Goal: Task Accomplishment & Management: Manage account settings

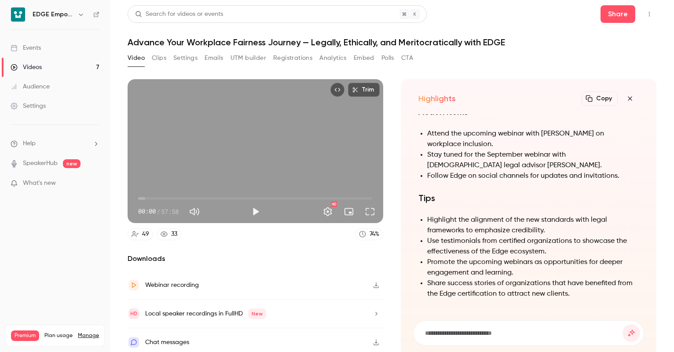
scroll to position [2, 0]
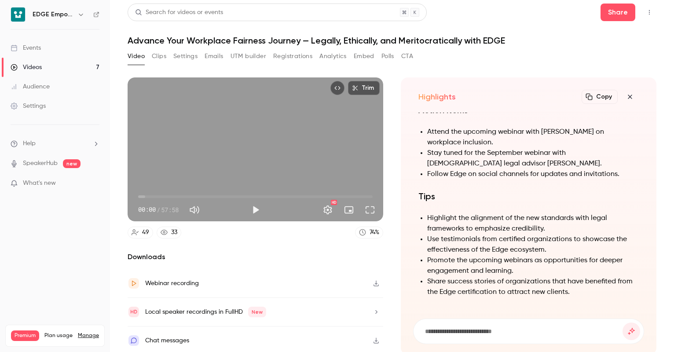
click at [81, 15] on icon "button" at bounding box center [81, 15] width 4 height 2
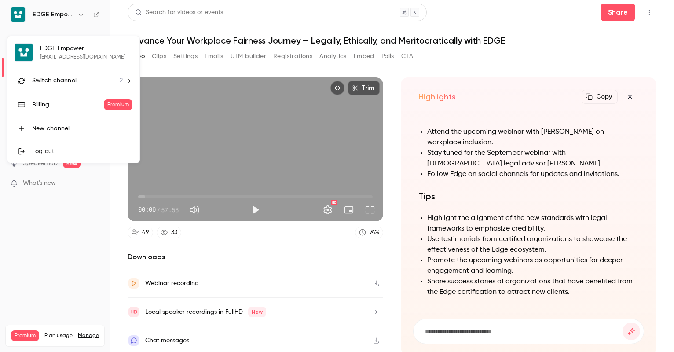
click at [83, 78] on div "Switch channel 2" at bounding box center [77, 80] width 91 height 9
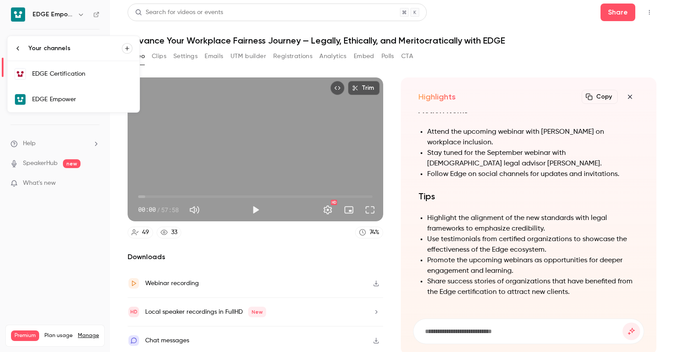
click at [100, 76] on div "EDGE Certification" at bounding box center [82, 74] width 100 height 9
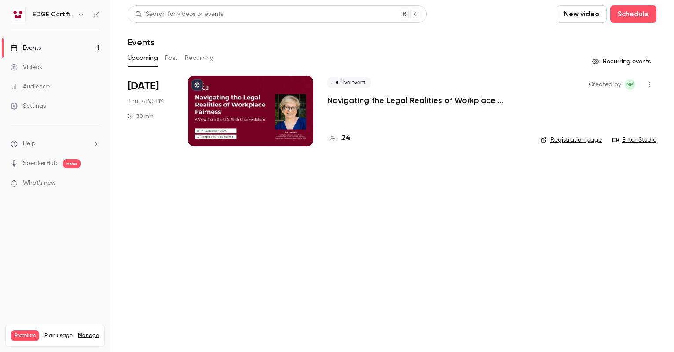
click at [345, 139] on h4 "24" at bounding box center [346, 139] width 9 height 12
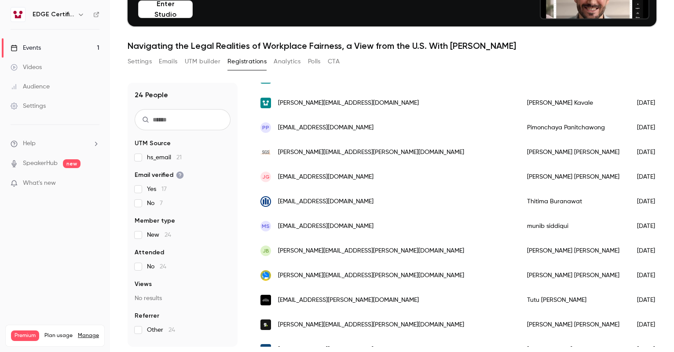
scroll to position [110, 0]
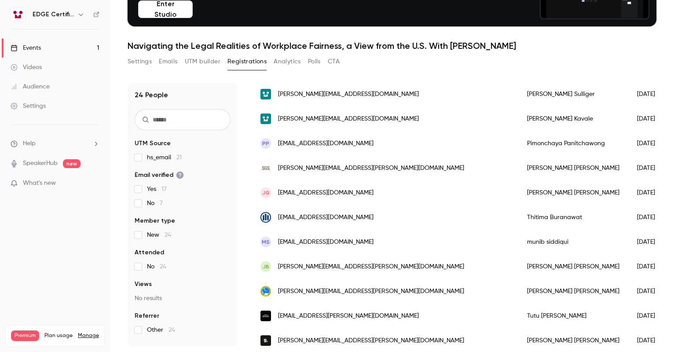
click at [52, 48] on link "Events 1" at bounding box center [55, 47] width 110 height 19
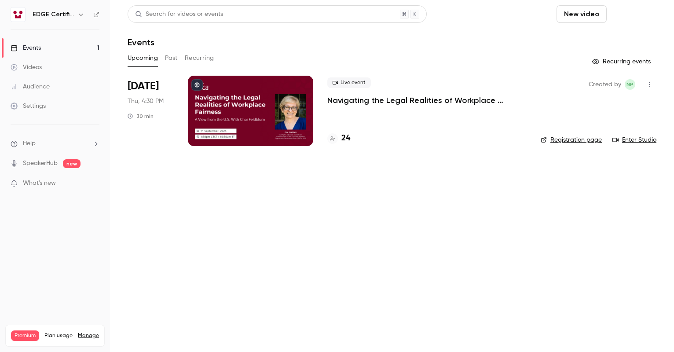
click at [623, 19] on button "Schedule" at bounding box center [634, 14] width 46 height 18
click at [623, 19] on div at bounding box center [337, 176] width 674 height 352
click at [295, 121] on div at bounding box center [250, 111] width 125 height 70
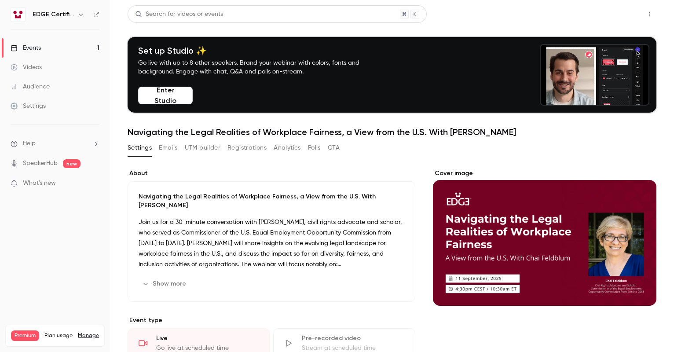
click at [615, 18] on button "Share" at bounding box center [618, 14] width 35 height 18
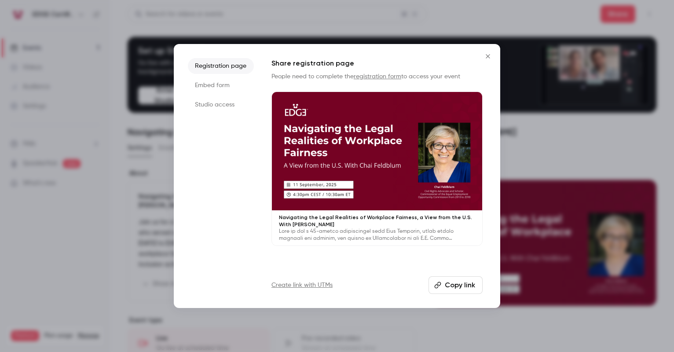
click at [462, 290] on button "Copy link" at bounding box center [456, 285] width 54 height 18
click at [539, 327] on div at bounding box center [337, 176] width 674 height 352
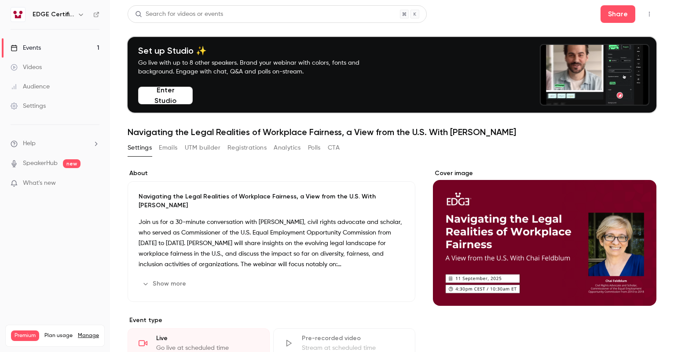
click at [52, 48] on link "Events 1" at bounding box center [55, 47] width 110 height 19
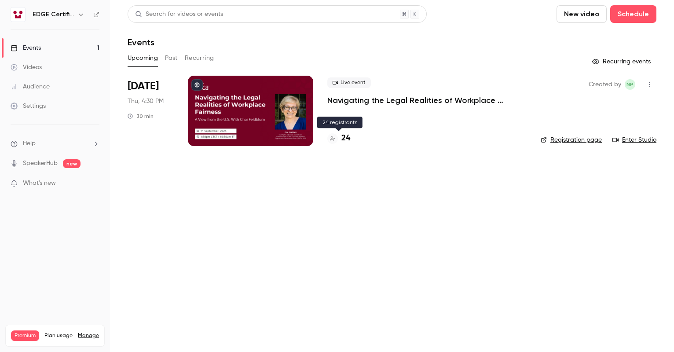
click at [344, 137] on h4 "24" at bounding box center [346, 139] width 9 height 12
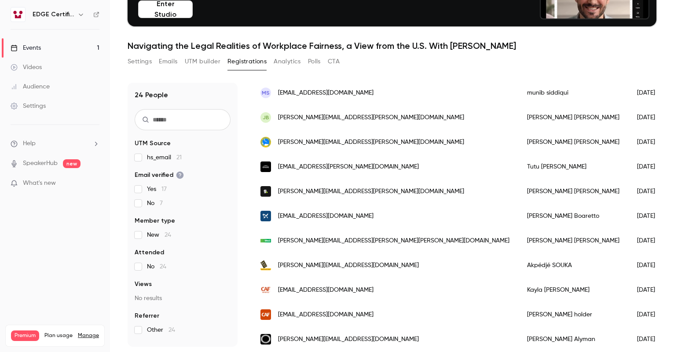
scroll to position [264, 0]
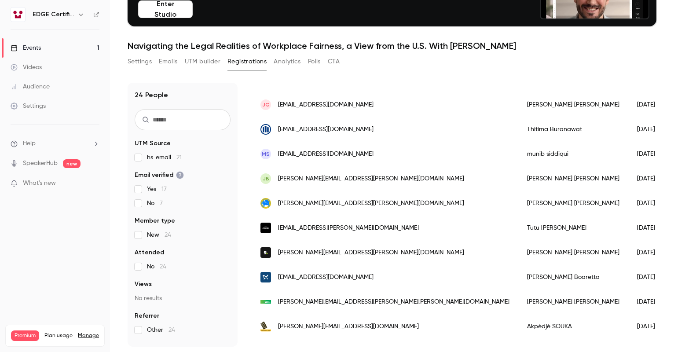
scroll to position [66, 0]
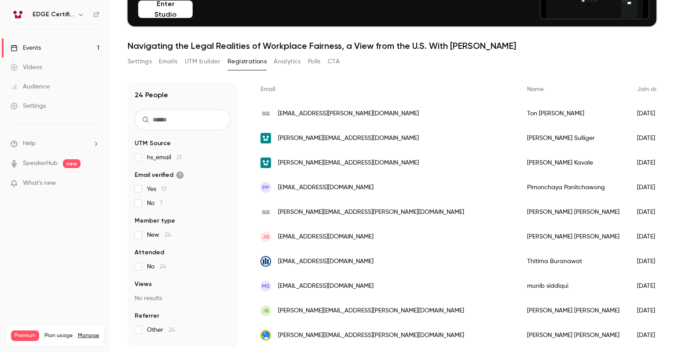
click at [63, 104] on link "Settings" at bounding box center [55, 105] width 110 height 19
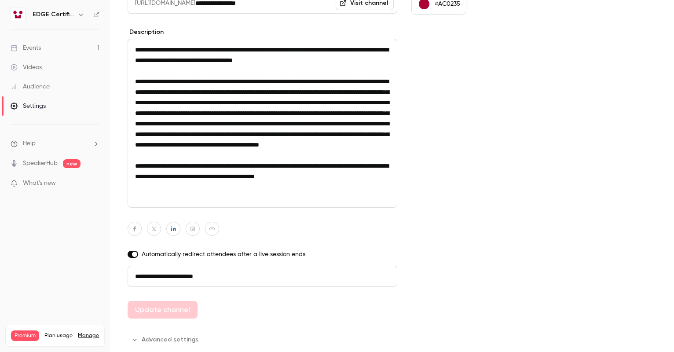
click at [81, 15] on icon "button" at bounding box center [81, 15] width 4 height 2
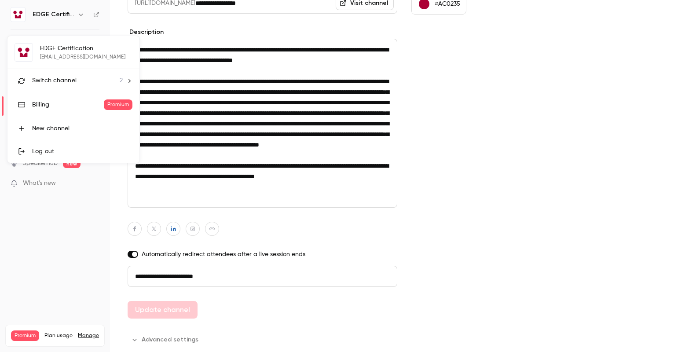
click at [81, 15] on div at bounding box center [337, 176] width 674 height 352
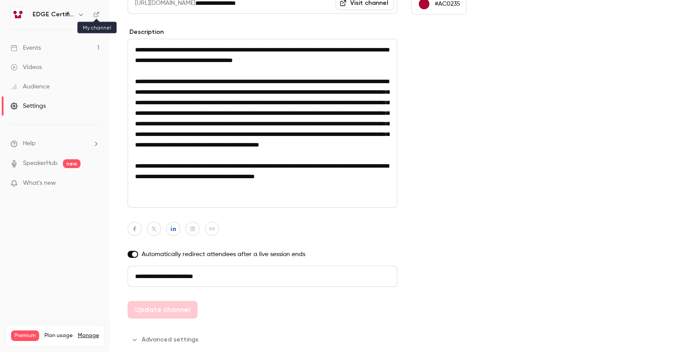
click at [96, 14] on icon at bounding box center [96, 14] width 6 height 6
click at [37, 87] on div "Audience" at bounding box center [30, 86] width 39 height 9
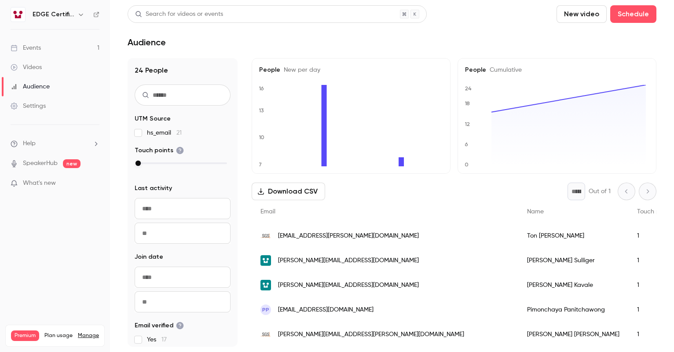
click at [35, 63] on div "Videos" at bounding box center [26, 67] width 31 height 9
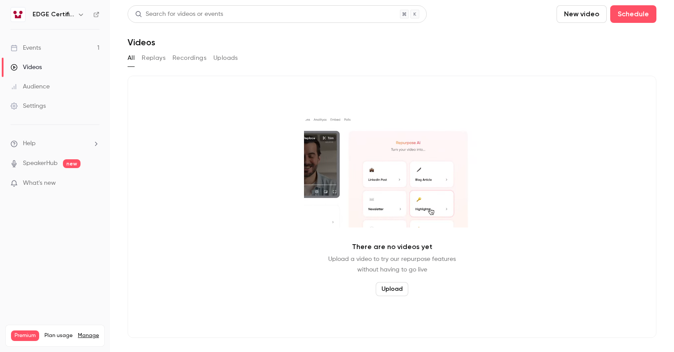
click at [36, 49] on div "Events" at bounding box center [26, 48] width 30 height 9
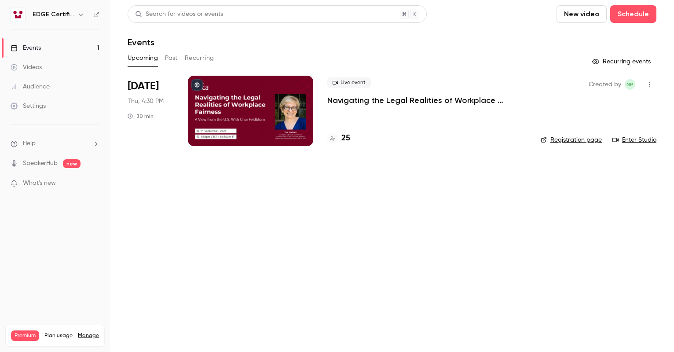
click at [83, 16] on icon "button" at bounding box center [80, 14] width 7 height 7
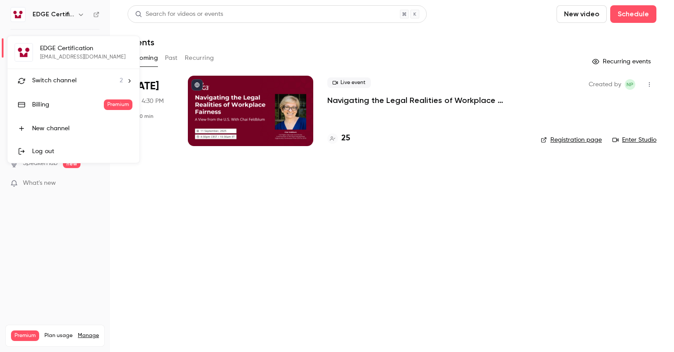
drag, startPoint x: 164, startPoint y: 194, endPoint x: 160, endPoint y: 195, distance: 4.5
click at [162, 195] on div at bounding box center [337, 176] width 674 height 352
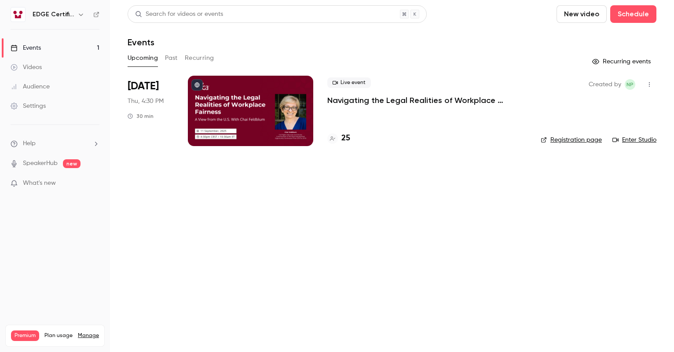
click at [42, 104] on div "Settings" at bounding box center [28, 106] width 35 height 9
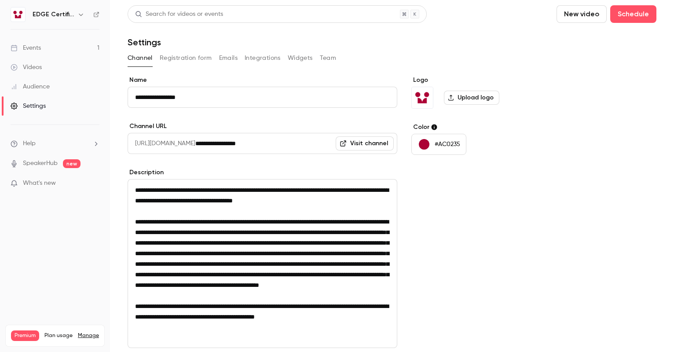
click at [178, 61] on button "Registration form" at bounding box center [186, 58] width 52 height 14
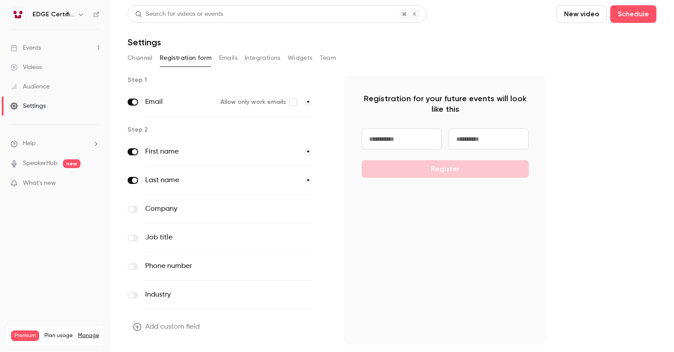
scroll to position [23, 0]
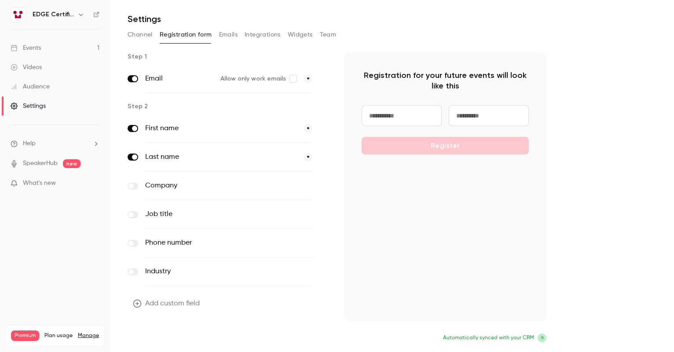
click at [172, 341] on button "Update form" at bounding box center [157, 339] width 59 height 18
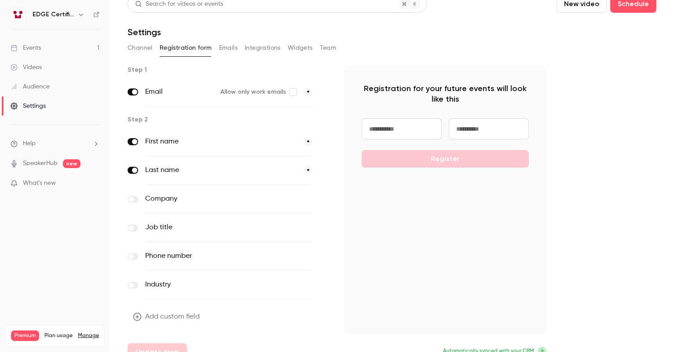
scroll to position [0, 0]
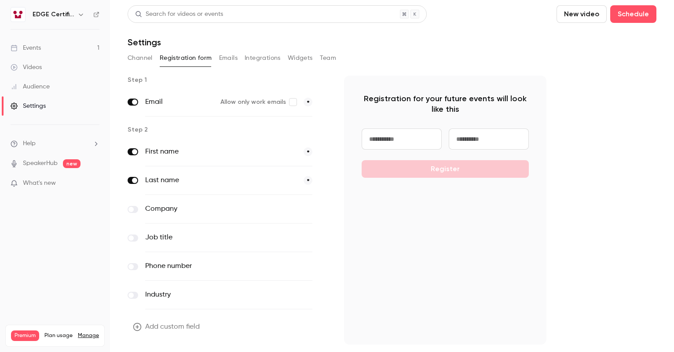
click at [5, 3] on nav "EDGE Certification Events 1 Videos Audience Settings Help SpeakerHub new What's…" at bounding box center [55, 176] width 110 height 352
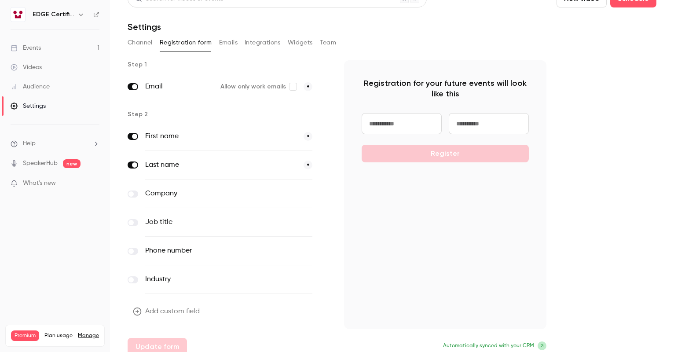
scroll to position [23, 0]
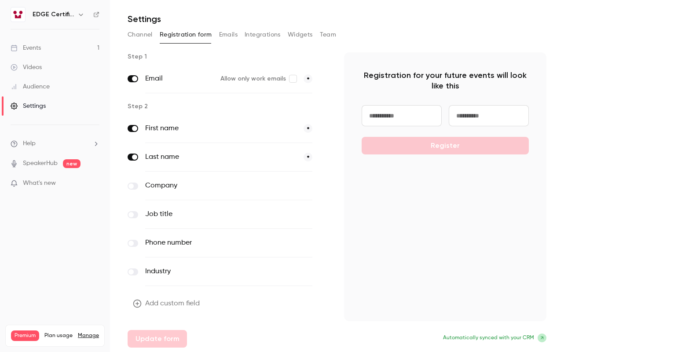
click at [57, 51] on link "Events 1" at bounding box center [55, 47] width 110 height 19
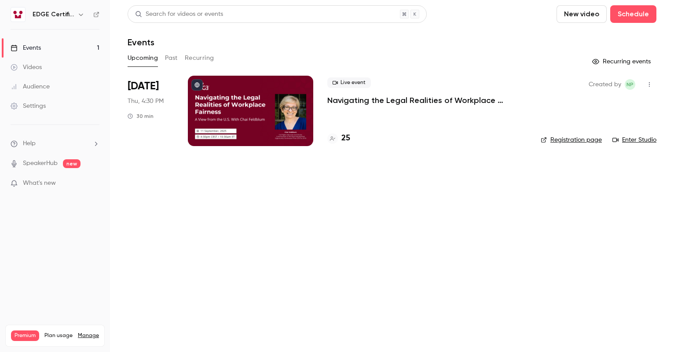
click at [345, 138] on h4 "25" at bounding box center [346, 139] width 9 height 12
